Goal: Task Accomplishment & Management: Use online tool/utility

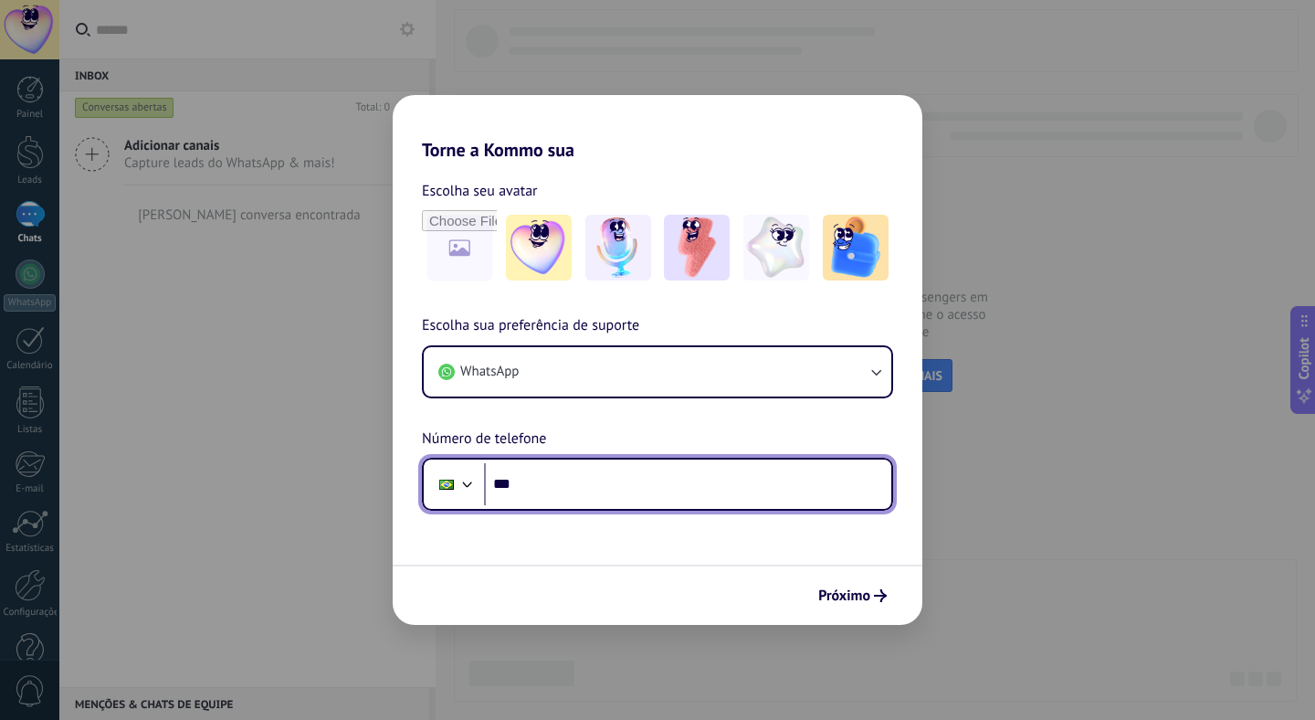
click at [605, 502] on input "***" at bounding box center [687, 484] width 407 height 42
type input "**********"
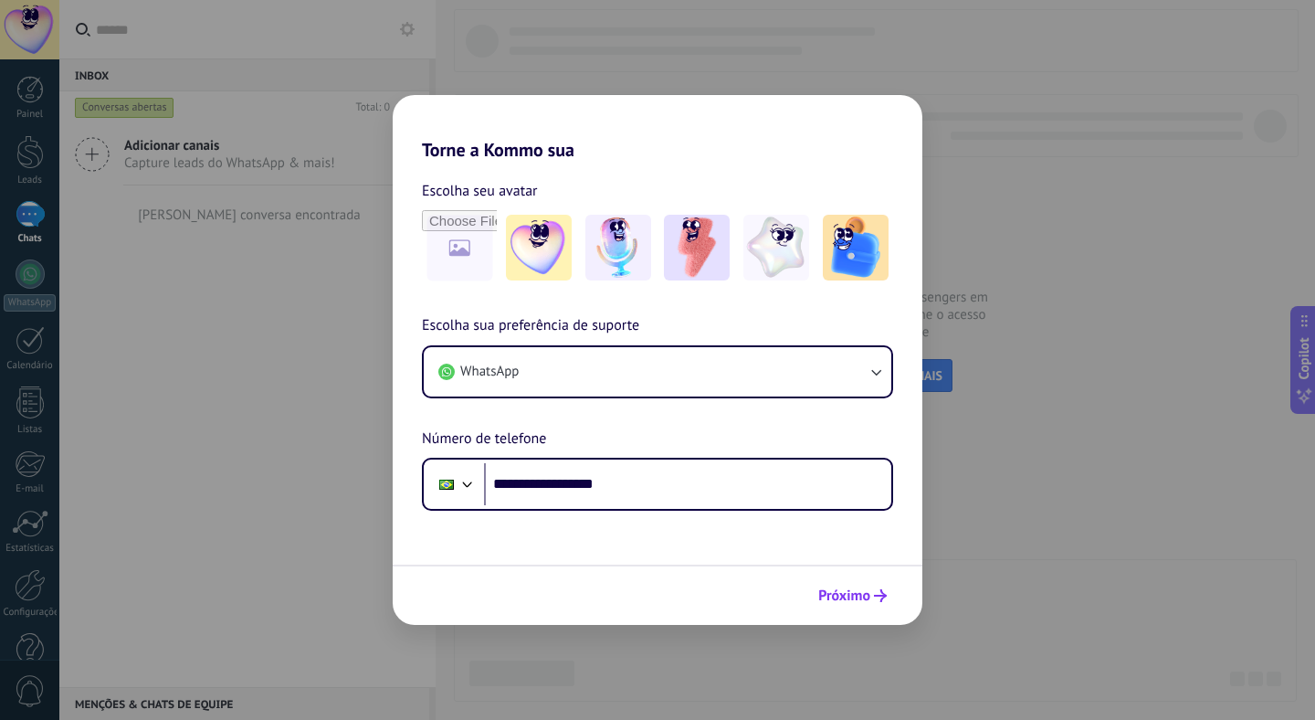
click at [836, 593] on span "Próximo" at bounding box center [844, 595] width 52 height 13
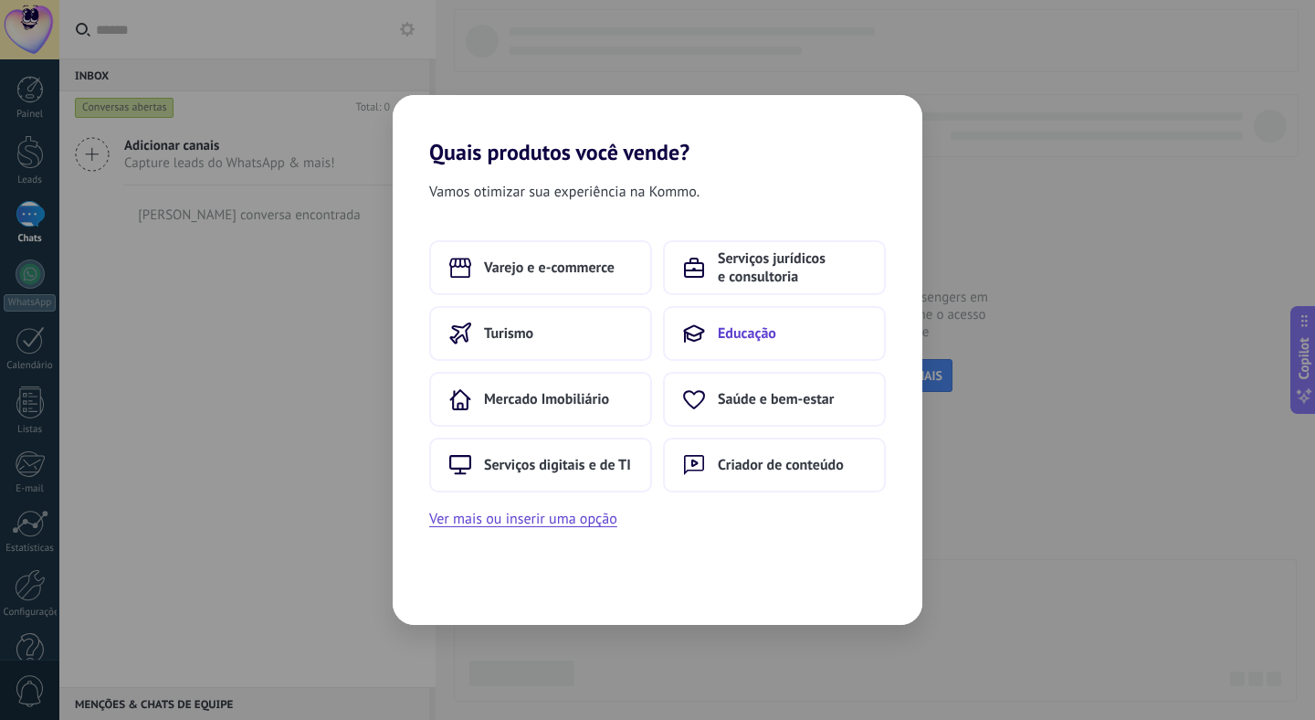
click at [763, 345] on button "Educação" at bounding box center [774, 333] width 223 height 55
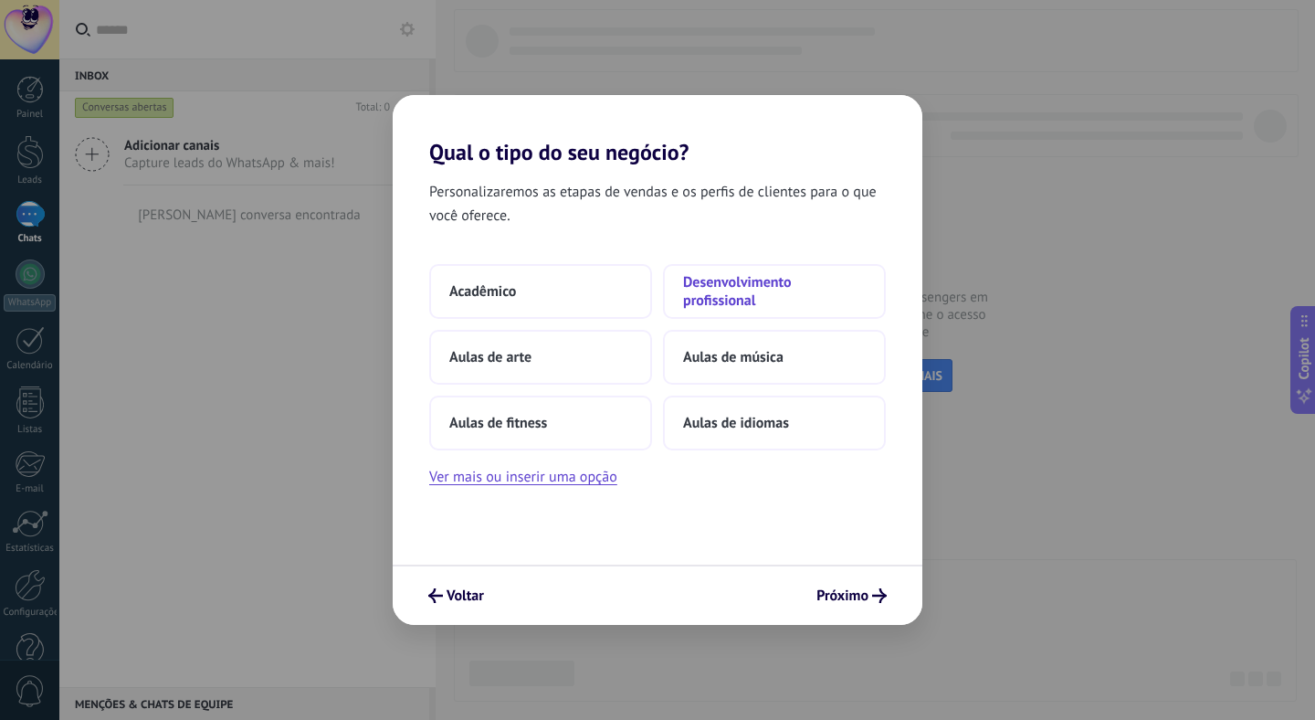
click at [761, 279] on span "Desenvolvimento profissional" at bounding box center [774, 291] width 183 height 37
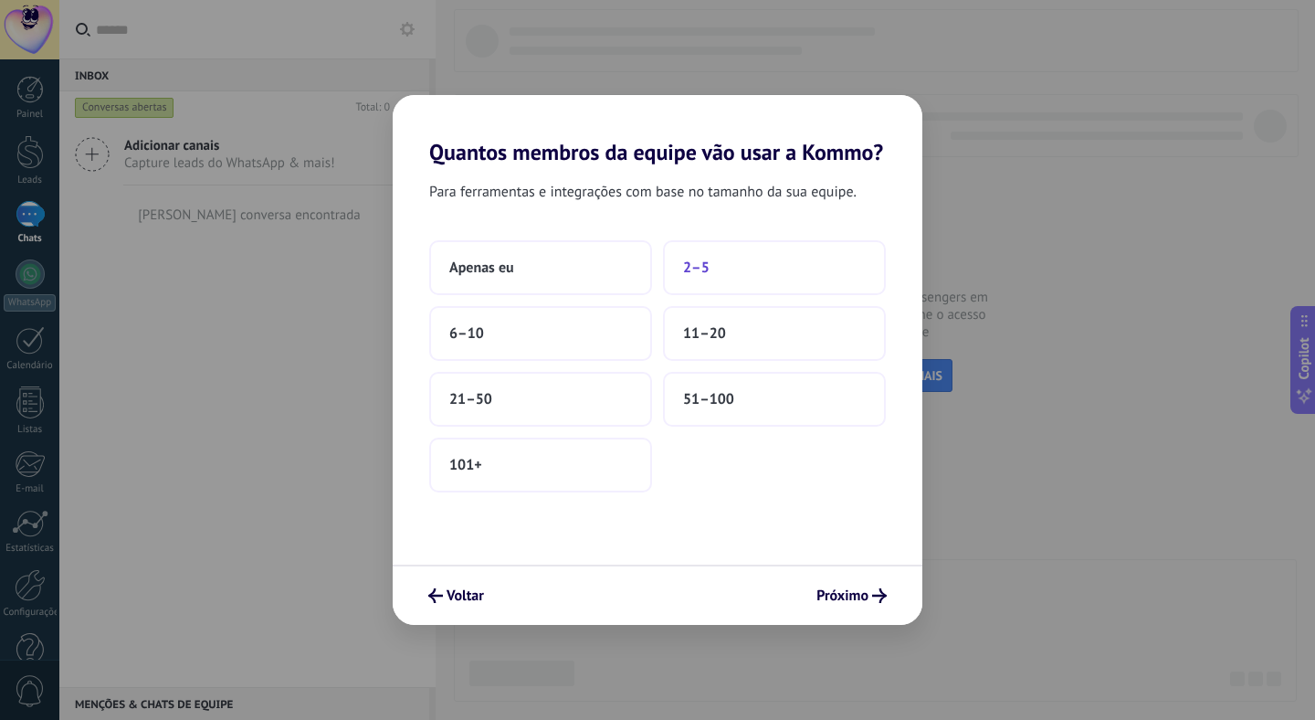
click at [716, 262] on button "2–5" at bounding box center [774, 267] width 223 height 55
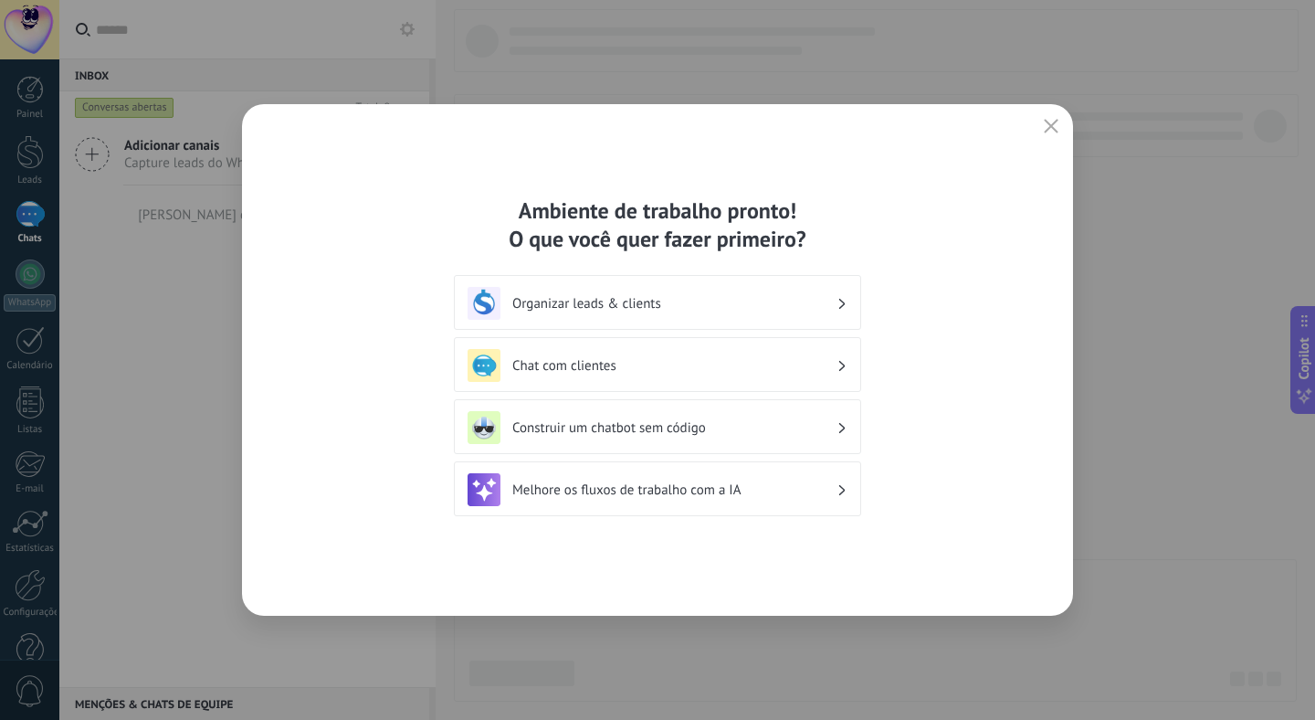
click at [762, 369] on h3 "Chat com clientes" at bounding box center [674, 365] width 324 height 17
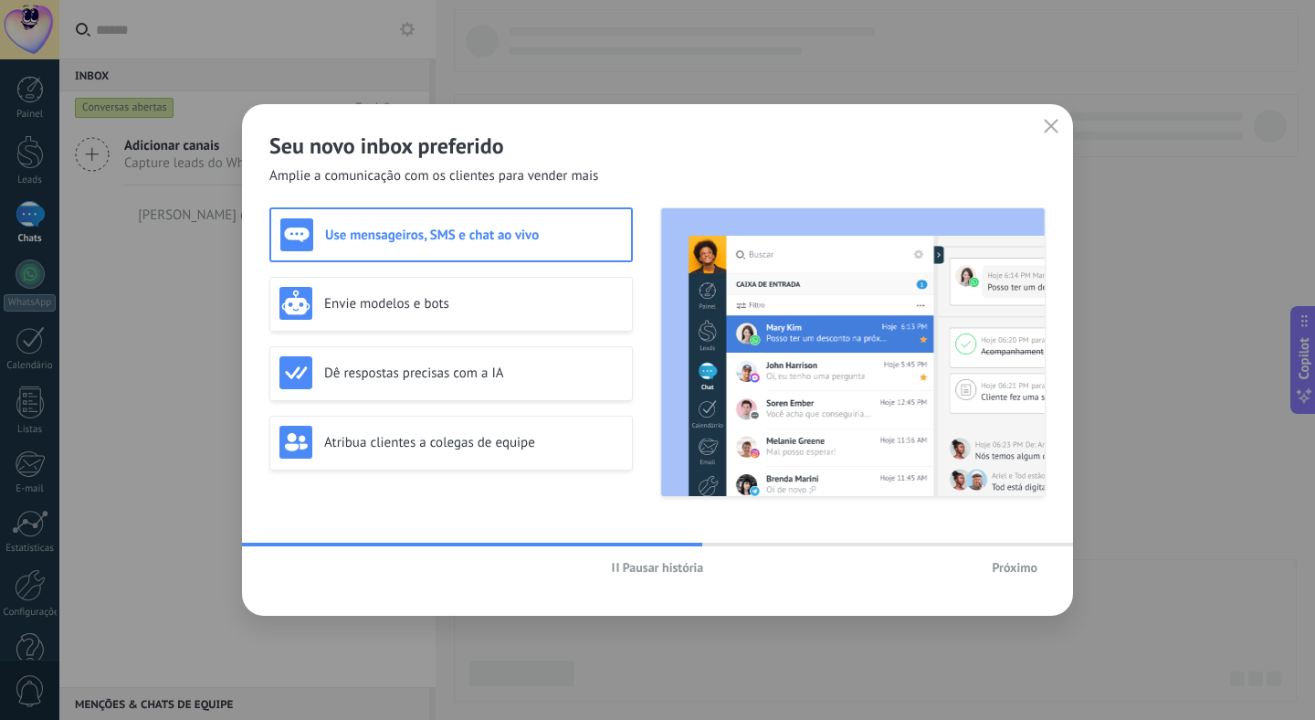
click at [1025, 573] on span "Próximo" at bounding box center [1015, 567] width 46 height 13
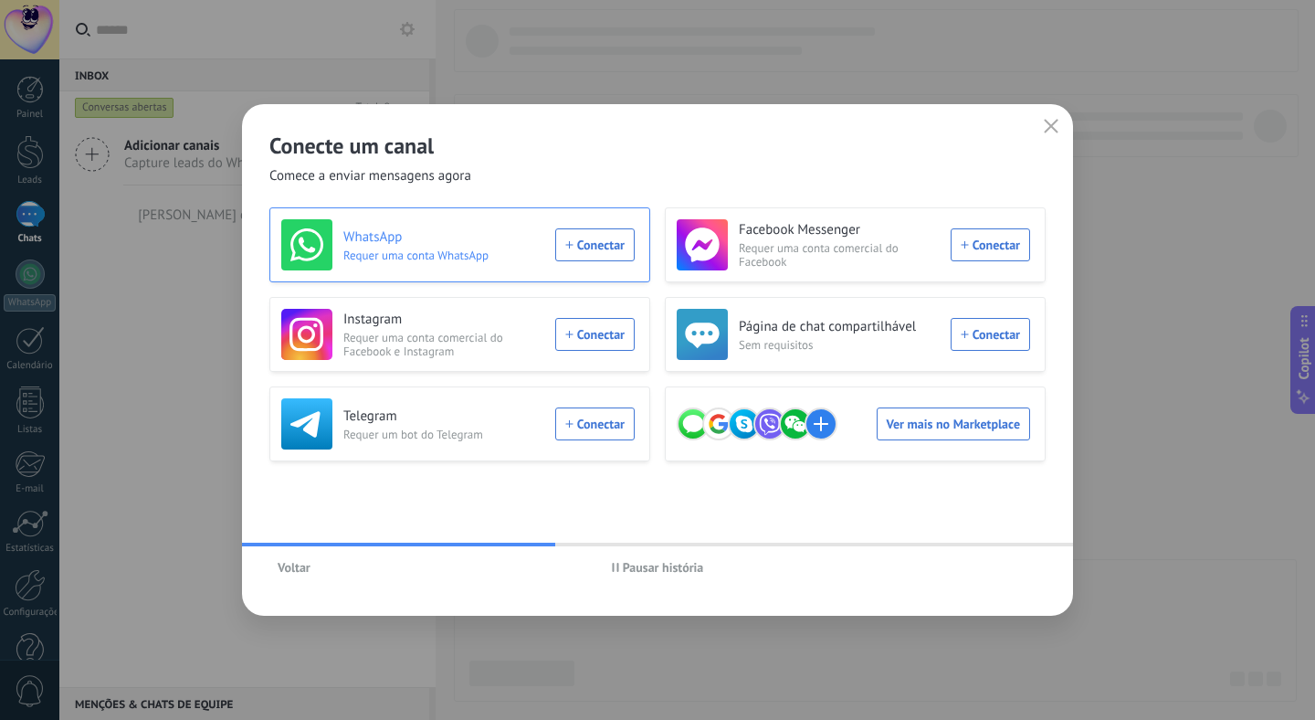
click at [600, 250] on div "WhatsApp Requer uma conta WhatsApp Conectar" at bounding box center [457, 244] width 353 height 51
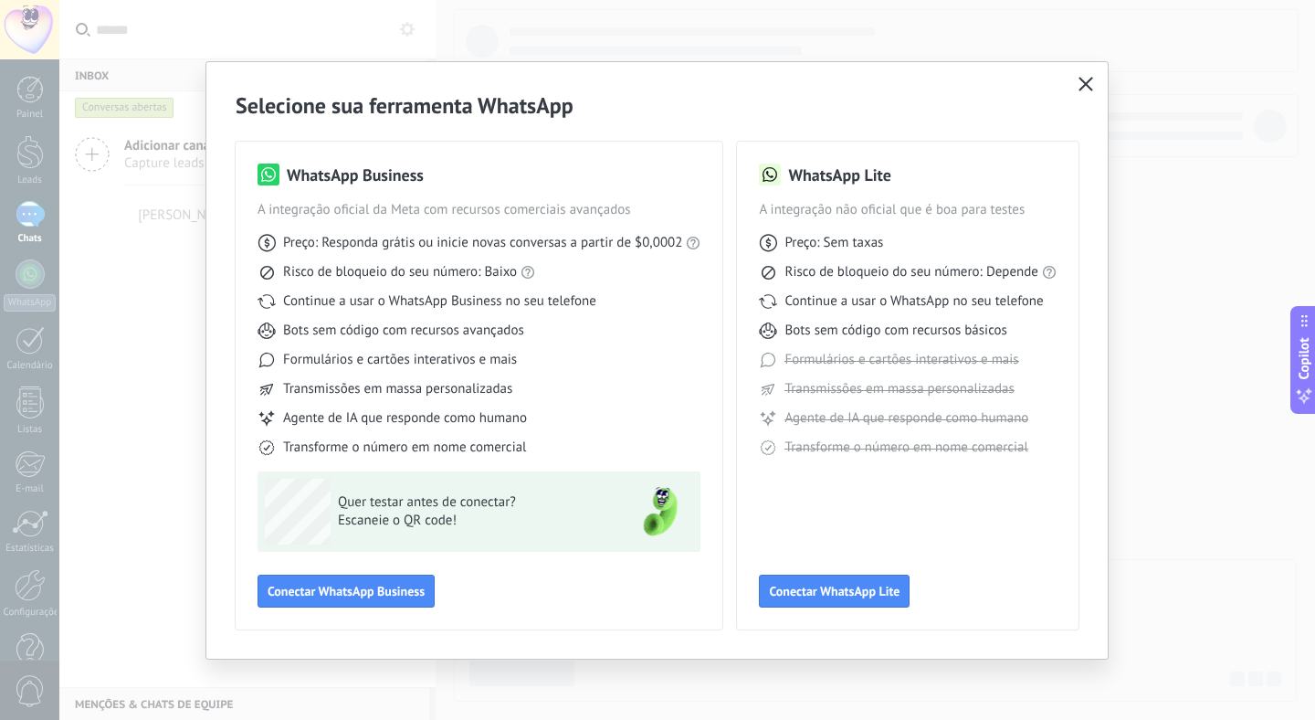
click at [1086, 80] on icon "button" at bounding box center [1085, 84] width 15 height 15
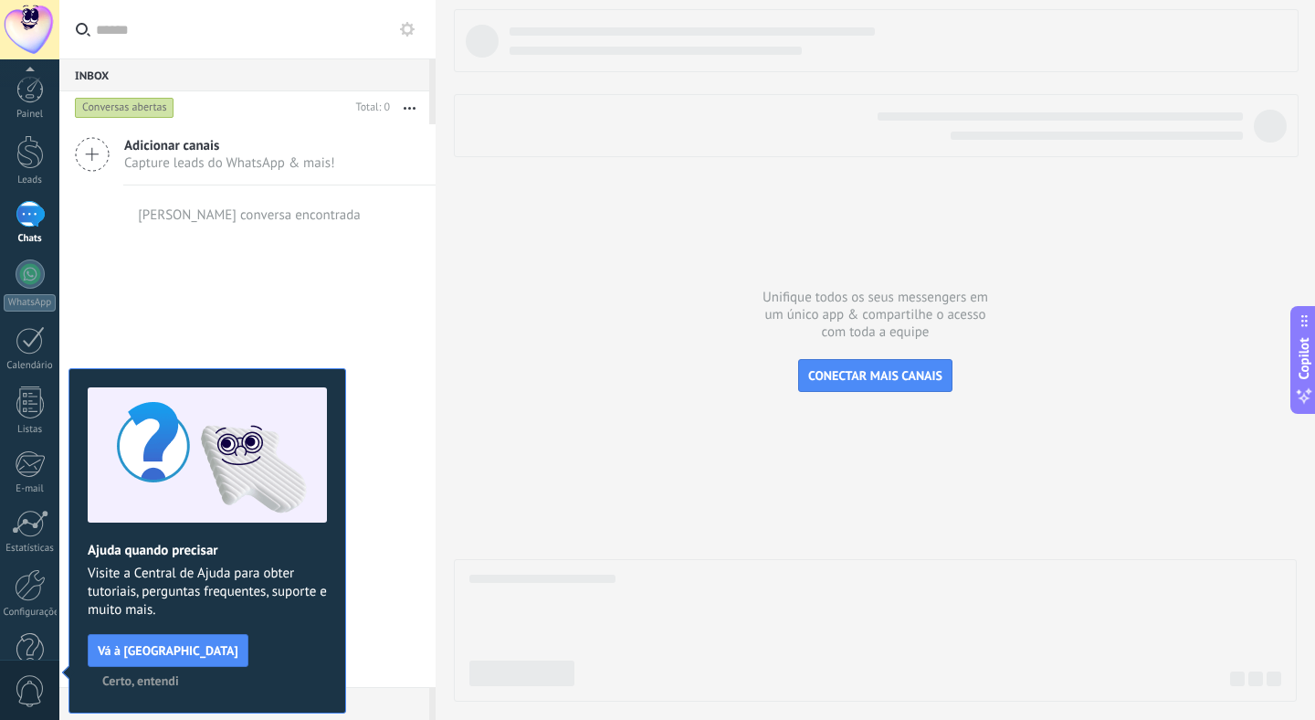
scroll to position [40, 0]
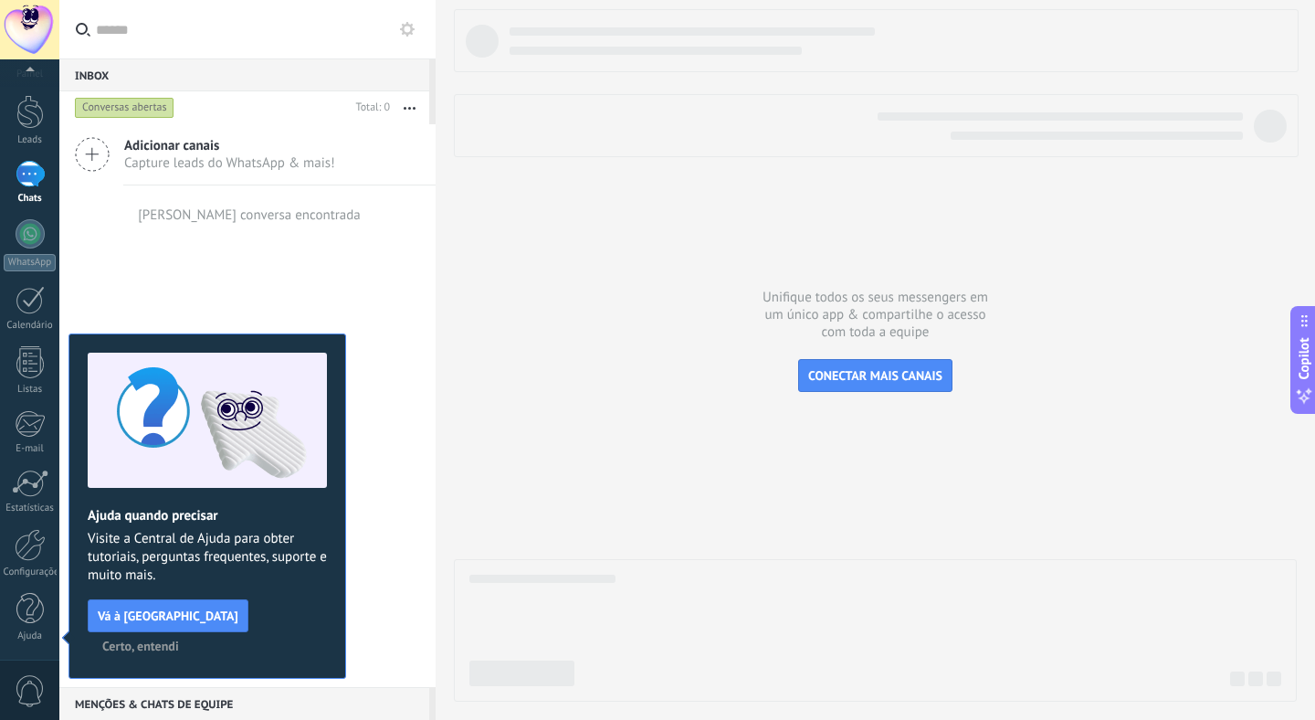
click at [275, 628] on div "Ajuda quando precisar Visite a Central de Ajuda para obter tutoriais, perguntas…" at bounding box center [207, 505] width 278 height 345
click at [179, 639] on span "Certo, entendi" at bounding box center [140, 645] width 77 height 13
